Goal: Navigation & Orientation: Find specific page/section

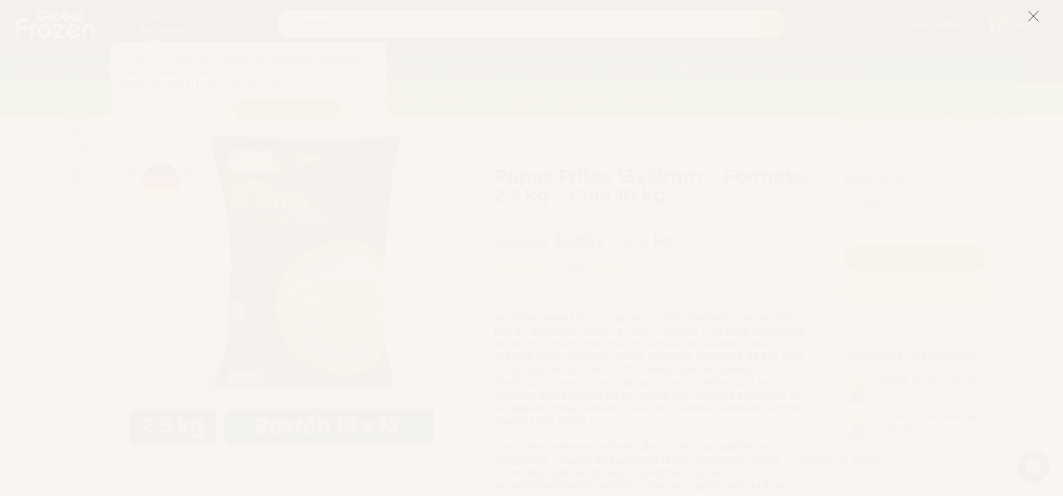
scroll to position [201, 0]
click at [1038, 19] on icon at bounding box center [1033, 16] width 12 height 12
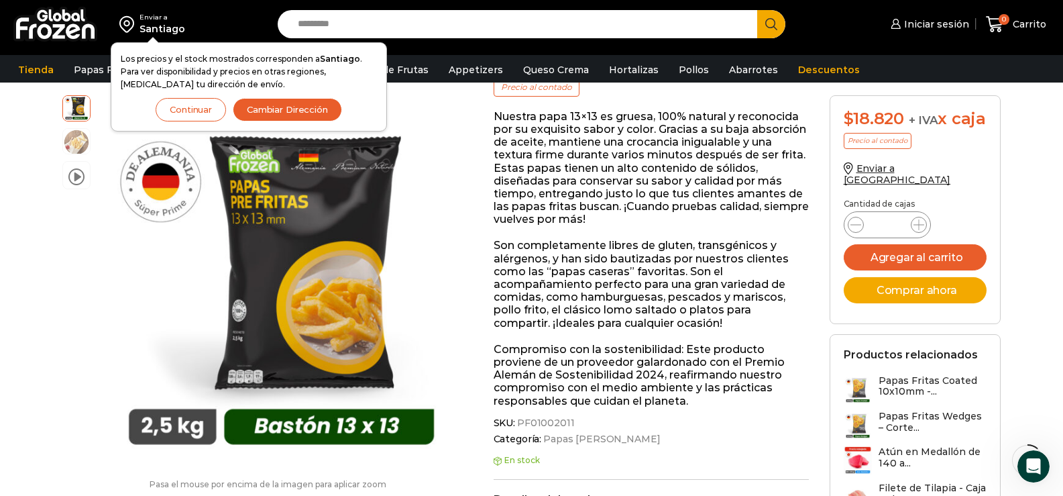
click at [164, 99] on button "Continuar" at bounding box center [191, 109] width 70 height 23
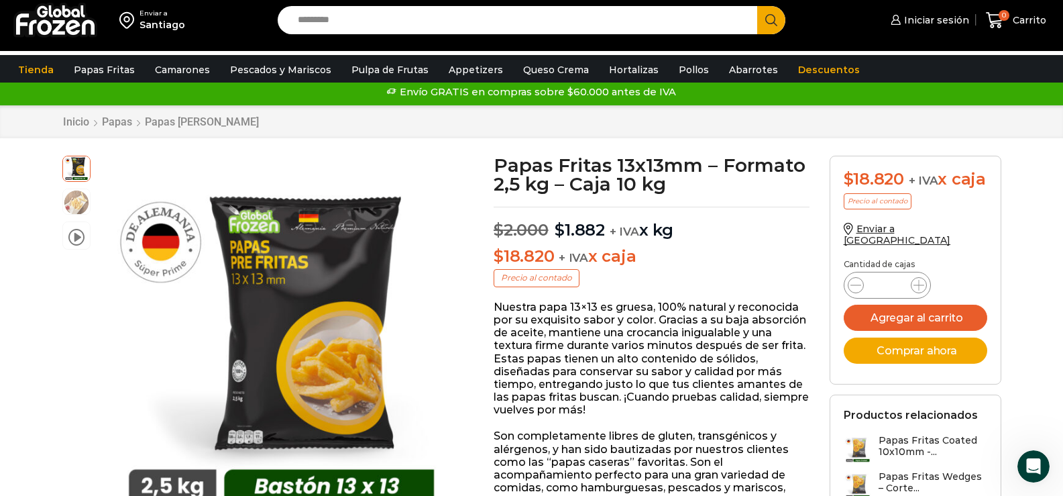
scroll to position [0, 0]
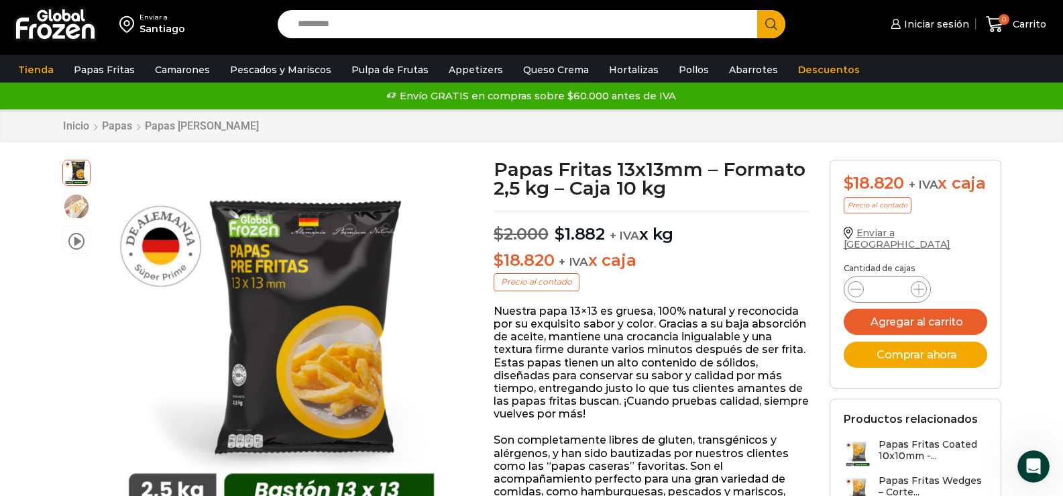
click at [856, 250] on span "Enviar a [GEOGRAPHIC_DATA]" at bounding box center [897, 238] width 107 height 23
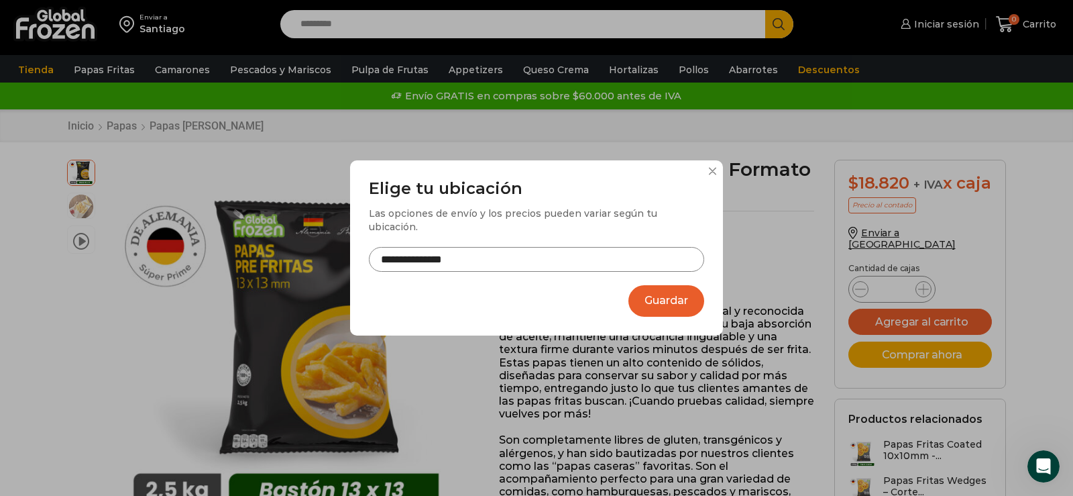
click at [712, 175] on button at bounding box center [712, 171] width 8 height 8
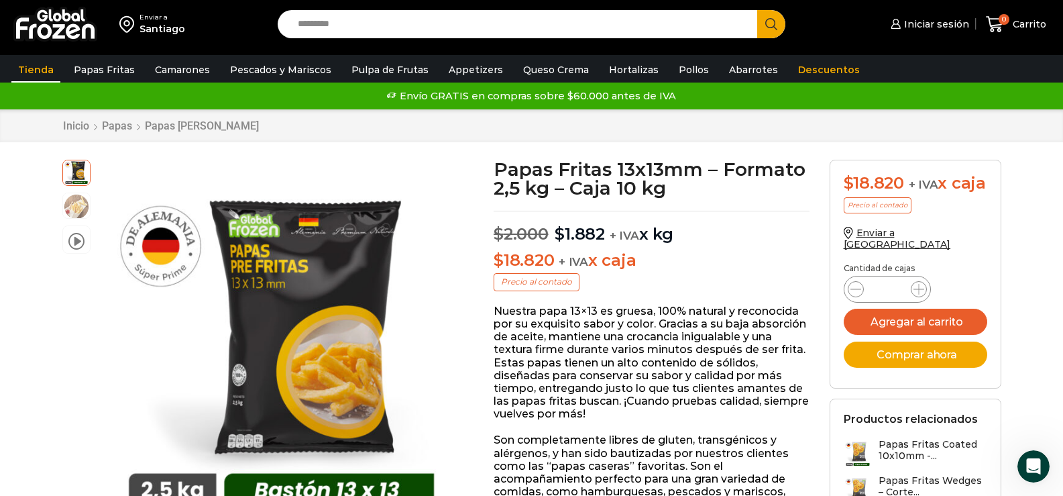
click at [46, 66] on link "Tienda" at bounding box center [35, 69] width 49 height 25
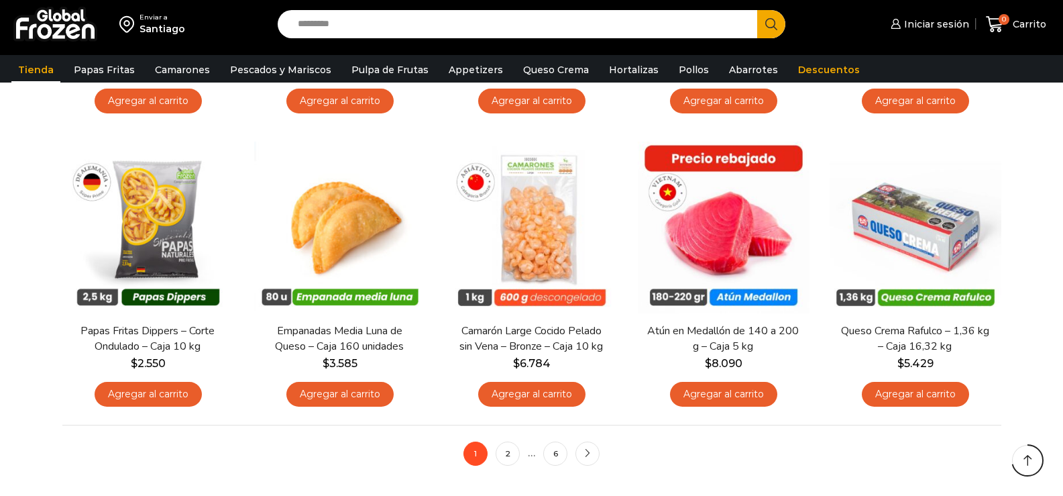
scroll to position [1337, 0]
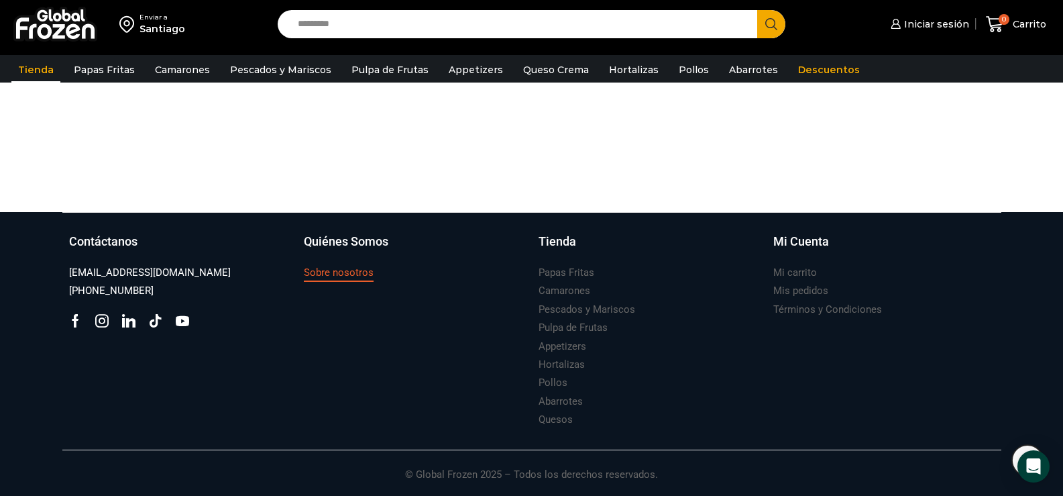
drag, startPoint x: 0, startPoint y: 0, endPoint x: 353, endPoint y: 270, distance: 444.0
click at [353, 270] on h3 "Sobre nosotros" at bounding box center [339, 273] width 70 height 14
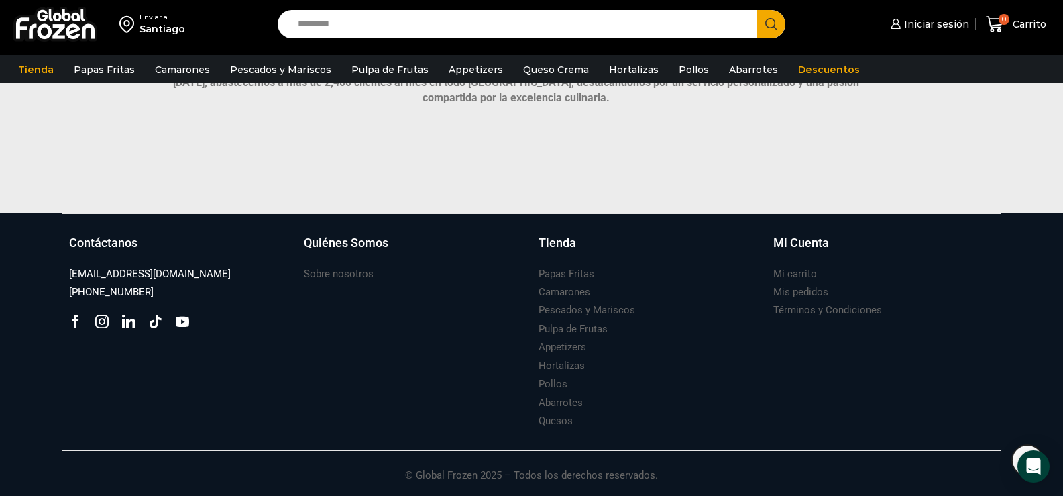
scroll to position [1013, 0]
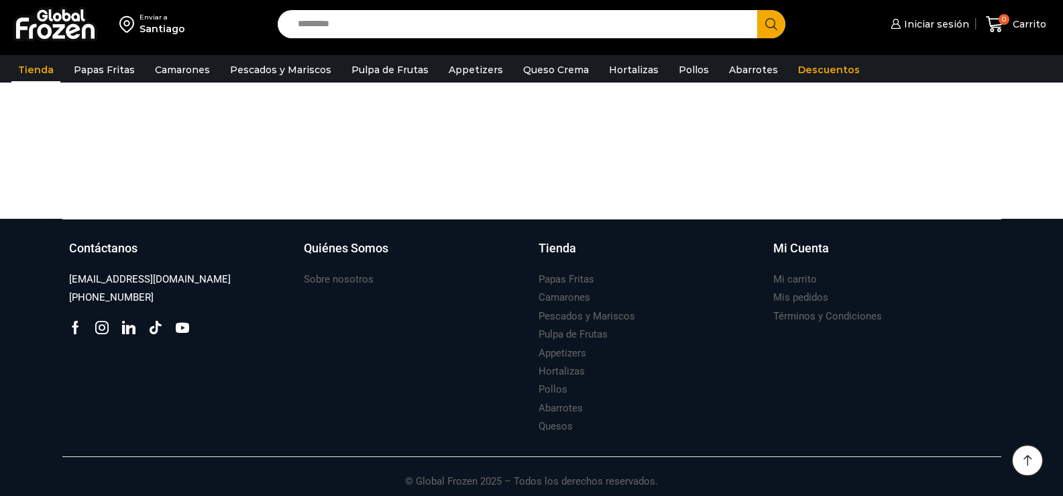
scroll to position [1337, 0]
